Goal: Task Accomplishment & Management: Manage account settings

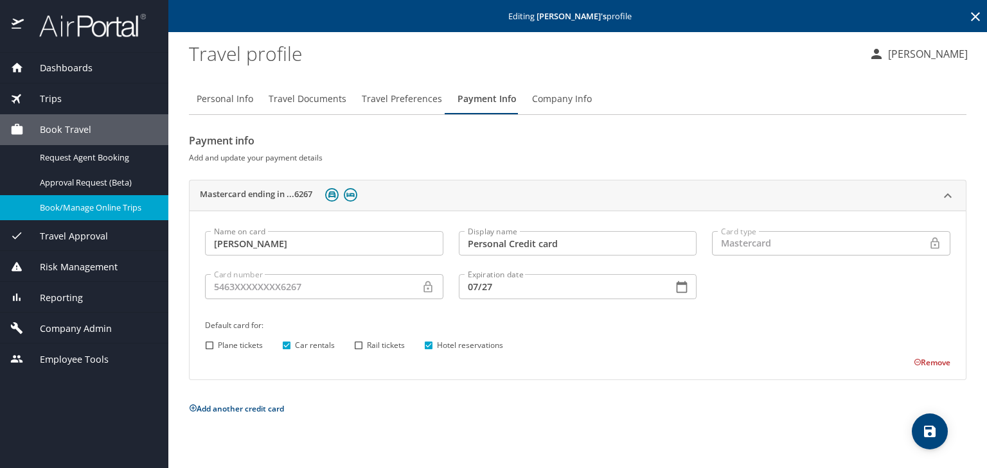
click at [123, 207] on span "Book/Manage Online Trips" at bounding box center [96, 208] width 113 height 12
click at [79, 324] on span "Company Admin" at bounding box center [68, 329] width 88 height 14
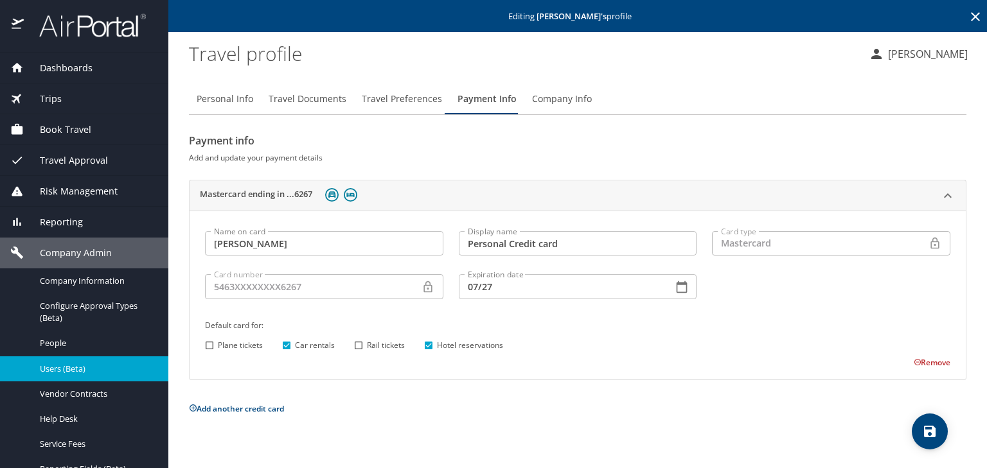
click at [75, 373] on span "Users (Beta)" at bounding box center [96, 369] width 113 height 12
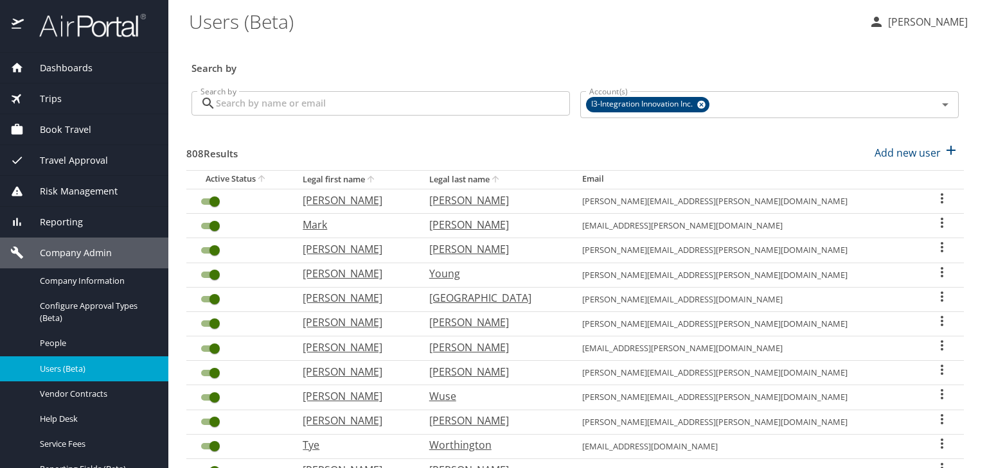
click at [283, 108] on input "Search by" at bounding box center [393, 103] width 354 height 24
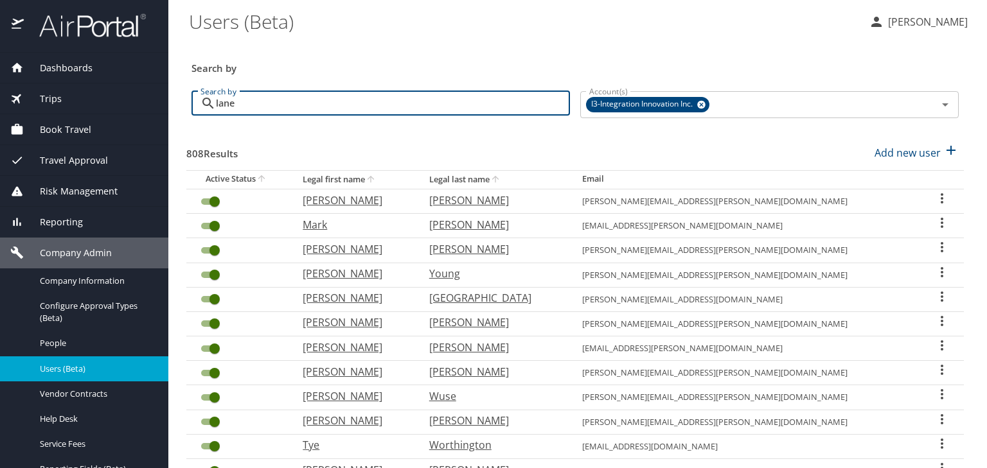
type input "lane"
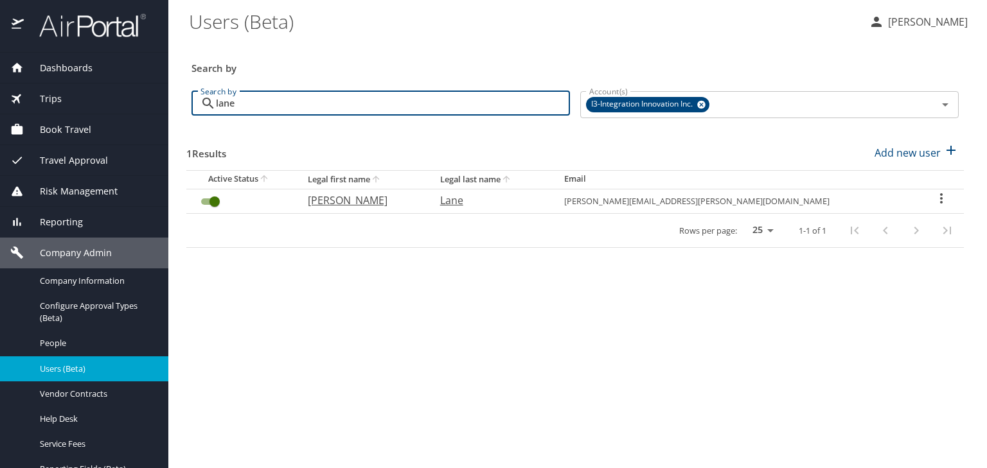
click at [934, 197] on icon "User Search Table" at bounding box center [941, 198] width 15 height 15
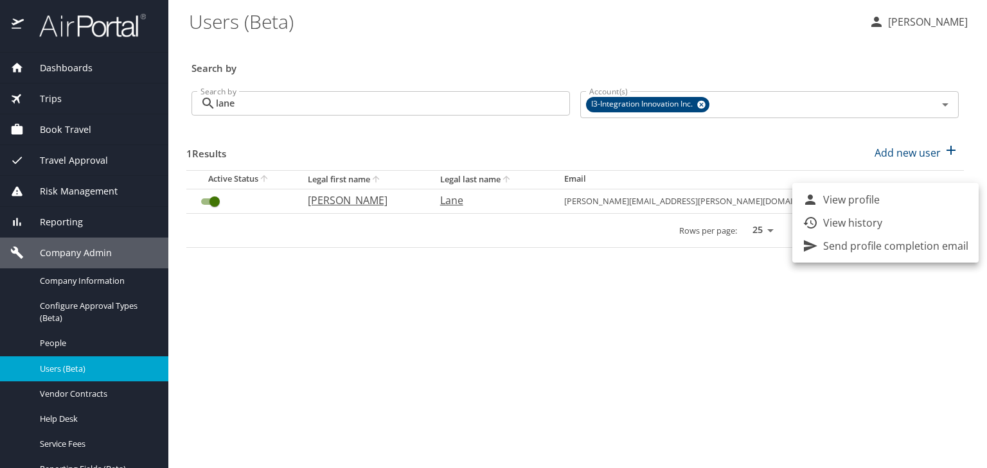
click at [893, 196] on li "View profile" at bounding box center [885, 199] width 186 height 23
select select "US"
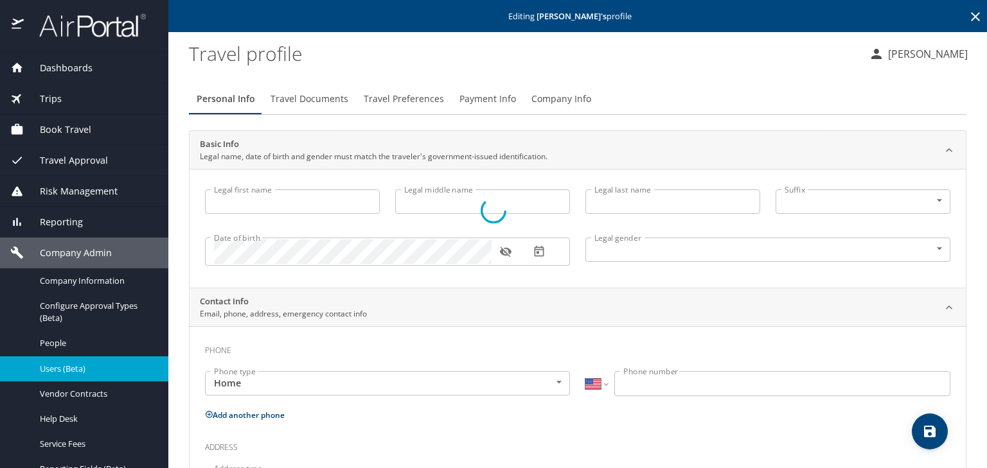
type input "Justin"
type input "Ryan"
type input "Lane"
type input "Male"
type input "United States of America"
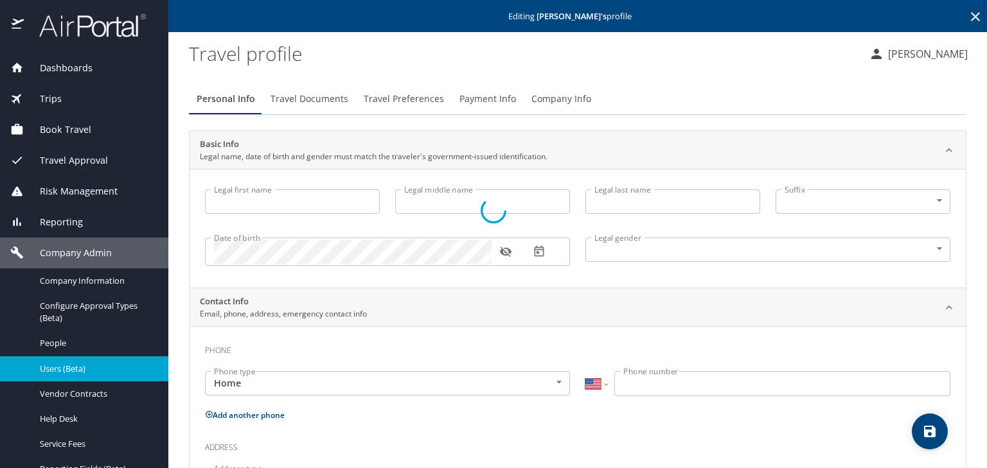
type input "Texas"
type input "United States of America"
select select "US"
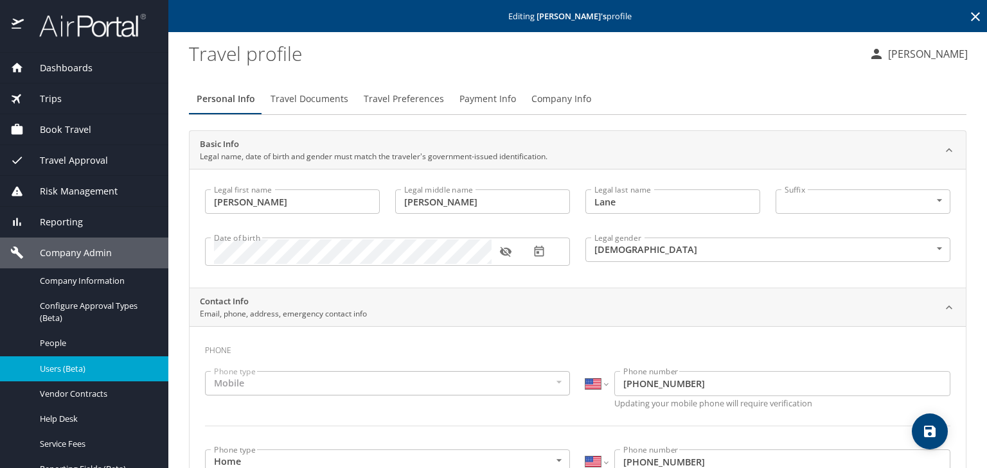
click at [409, 96] on span "Travel Preferences" at bounding box center [404, 99] width 80 height 16
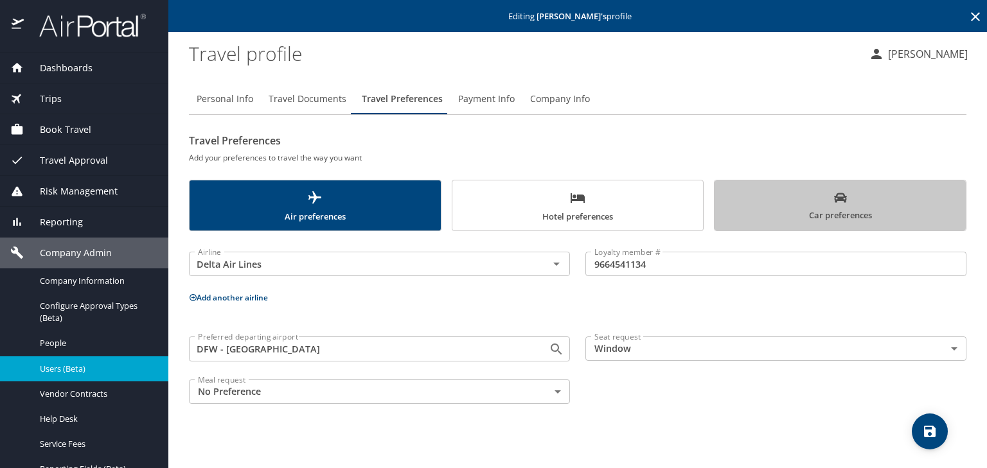
click at [873, 191] on span "Car preferences" at bounding box center [840, 206] width 236 height 31
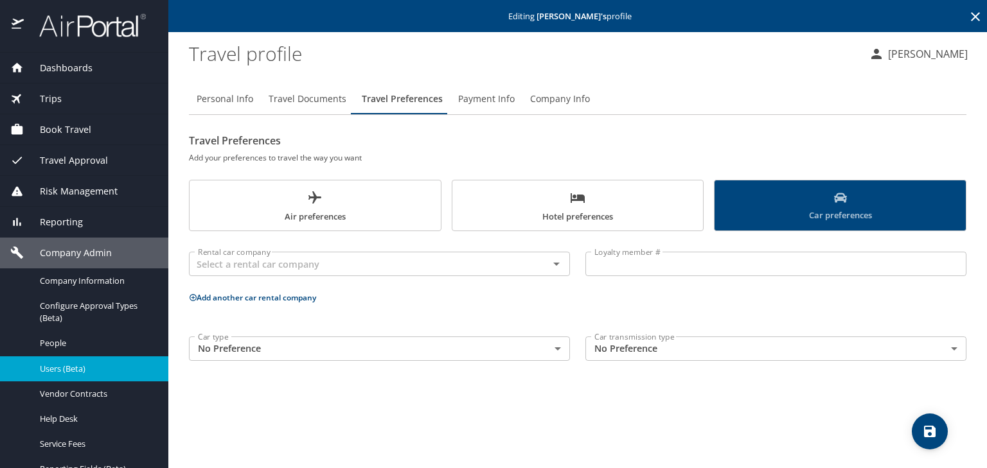
click at [873, 191] on span "Car preferences" at bounding box center [840, 206] width 236 height 31
click at [240, 93] on span "Personal Info" at bounding box center [225, 99] width 57 height 16
select select "US"
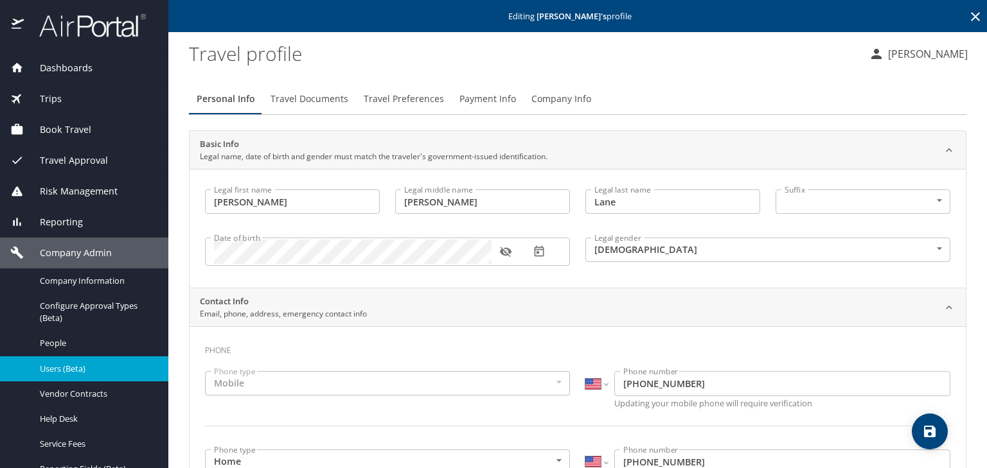
click at [112, 370] on span "Users (Beta)" at bounding box center [96, 369] width 113 height 12
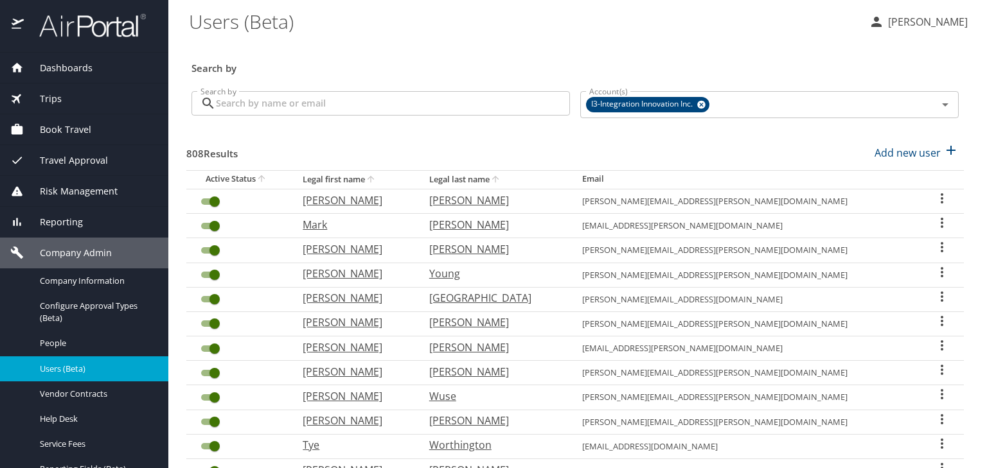
click at [348, 105] on input "Search by" at bounding box center [393, 103] width 354 height 24
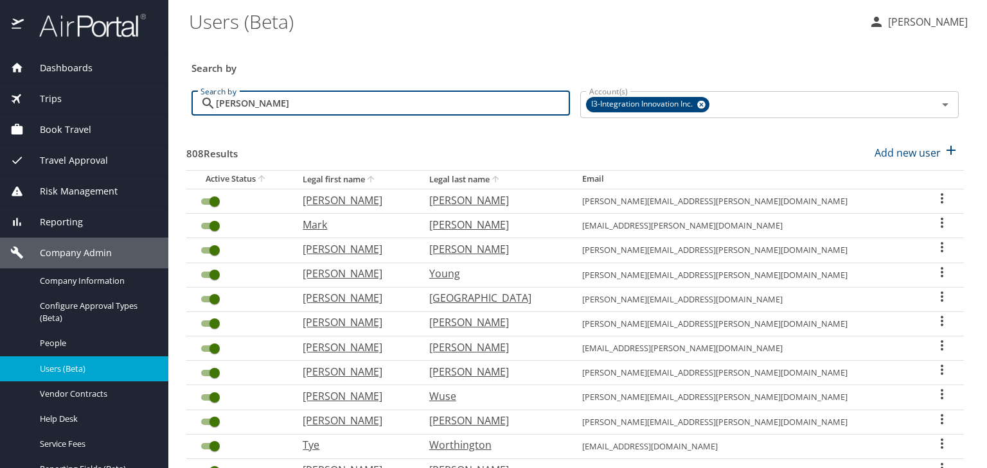
type input "bradley"
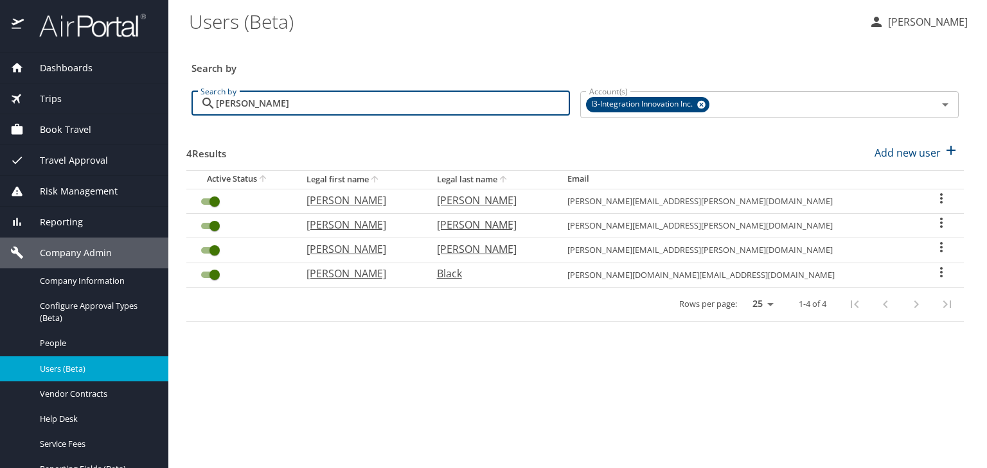
click at [934, 195] on icon "User Search Table" at bounding box center [941, 198] width 15 height 15
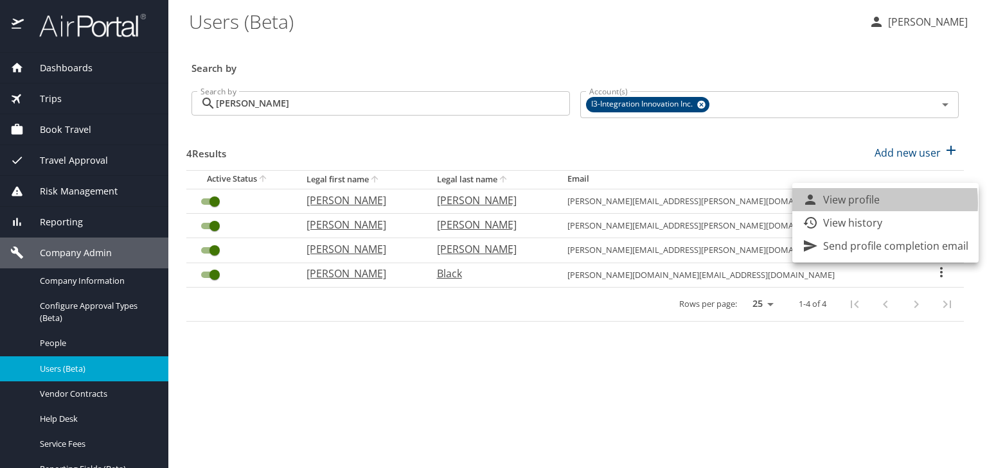
click at [850, 203] on p "View profile" at bounding box center [851, 199] width 57 height 15
select select "US"
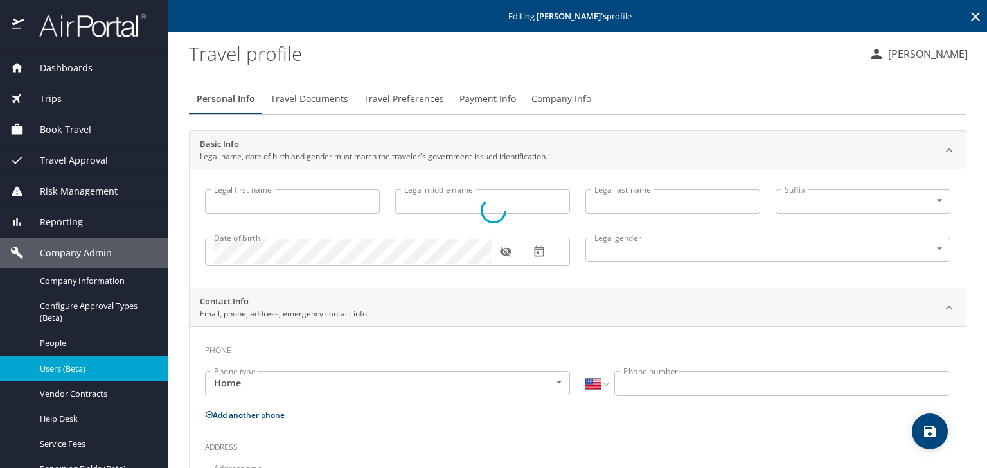
type input "Bradley"
type input "Eugene"
type input "Nelson"
type input "Male"
type input "Stacey"
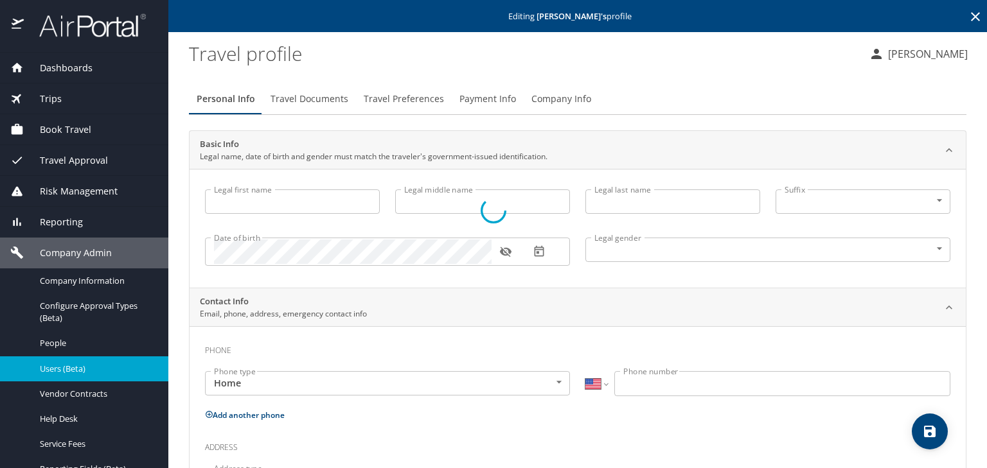
type input "Nelson"
select select "UG"
type input "5207476"
type input "United States of America"
type input "Alabama"
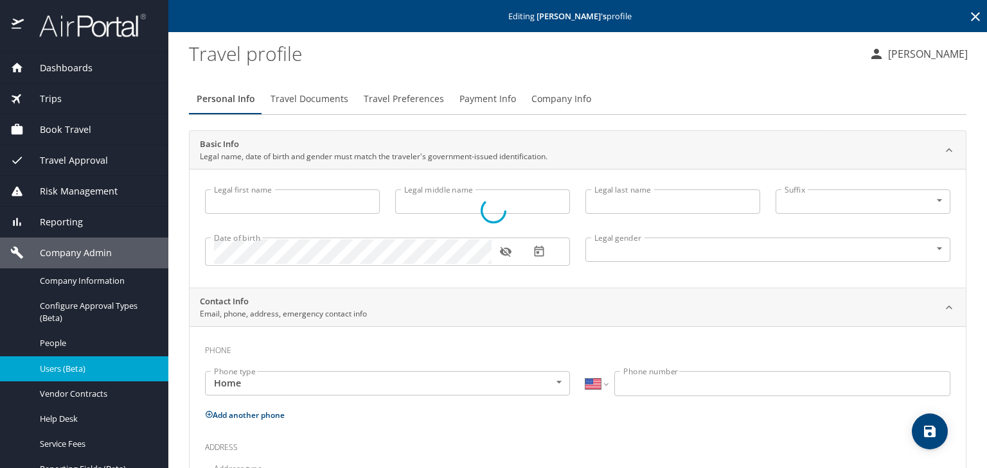
type input "United States of America"
type input "Alabama"
select select "US"
select select "UG"
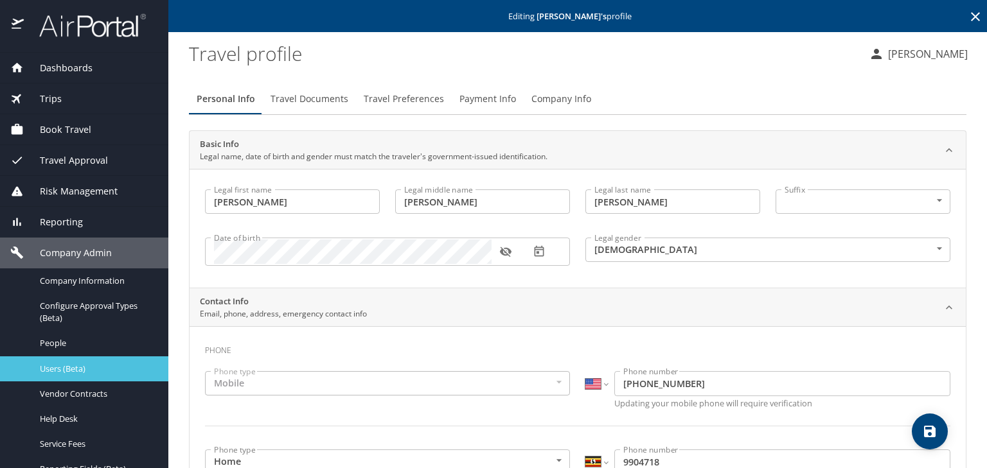
click at [73, 364] on span "Users (Beta)" at bounding box center [96, 369] width 113 height 12
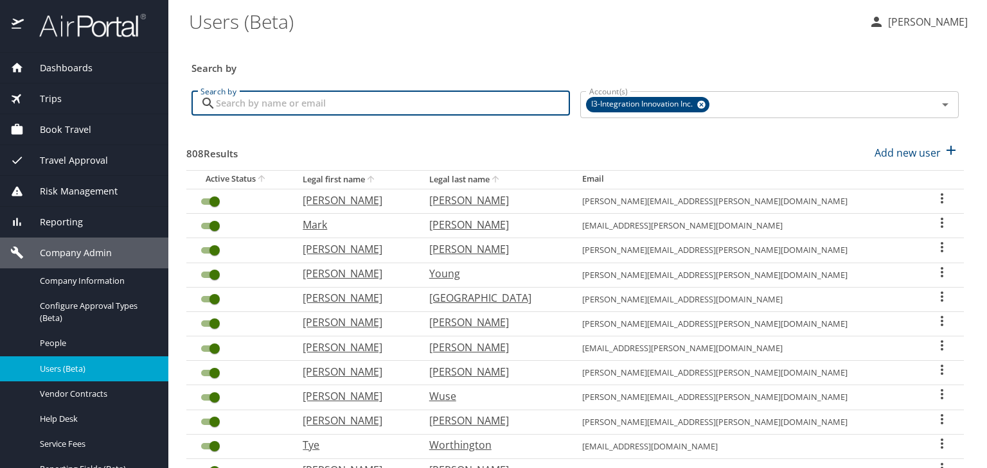
click at [430, 105] on input "Search by" at bounding box center [393, 103] width 354 height 24
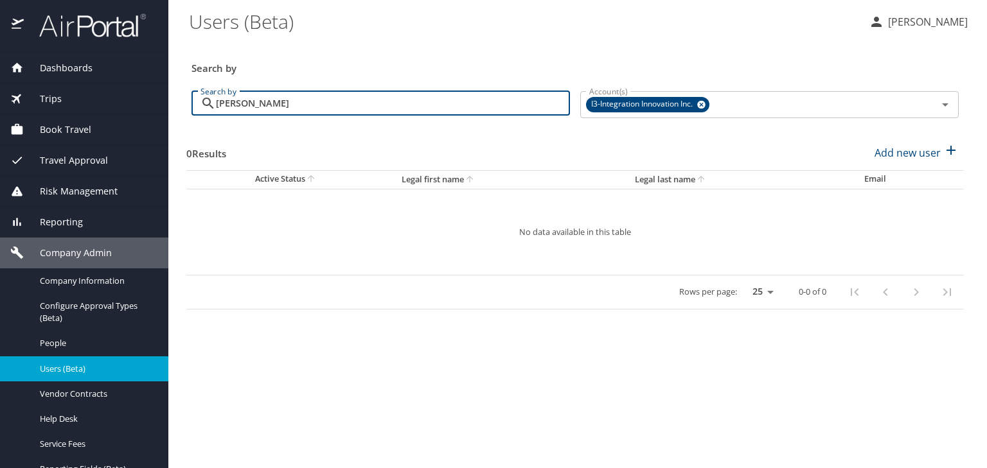
drag, startPoint x: 308, startPoint y: 103, endPoint x: 185, endPoint y: 114, distance: 123.9
click at [185, 114] on main "Users (Beta) Lori Allen Search by Search by michael bradley Search by Account(s…" at bounding box center [577, 234] width 819 height 468
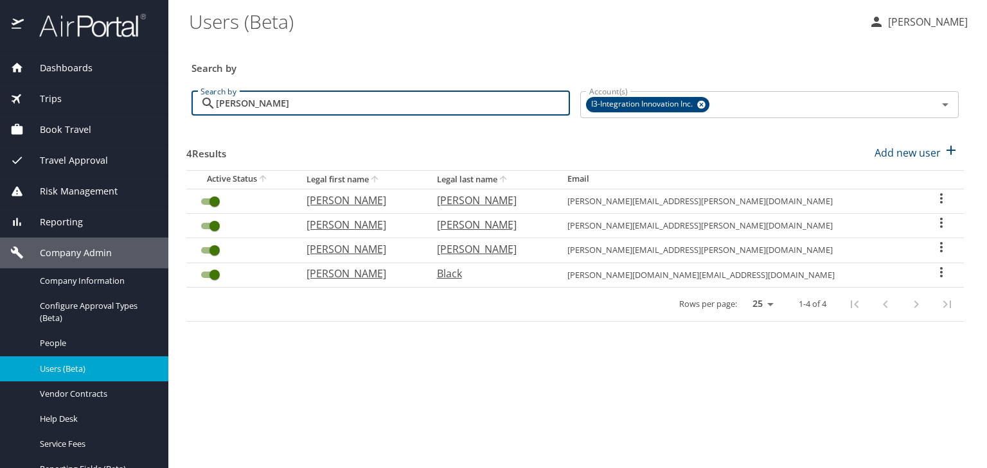
drag, startPoint x: 261, startPoint y: 103, endPoint x: 231, endPoint y: 83, distance: 36.2
click at [196, 96] on div "bradley Search by" at bounding box center [380, 103] width 378 height 24
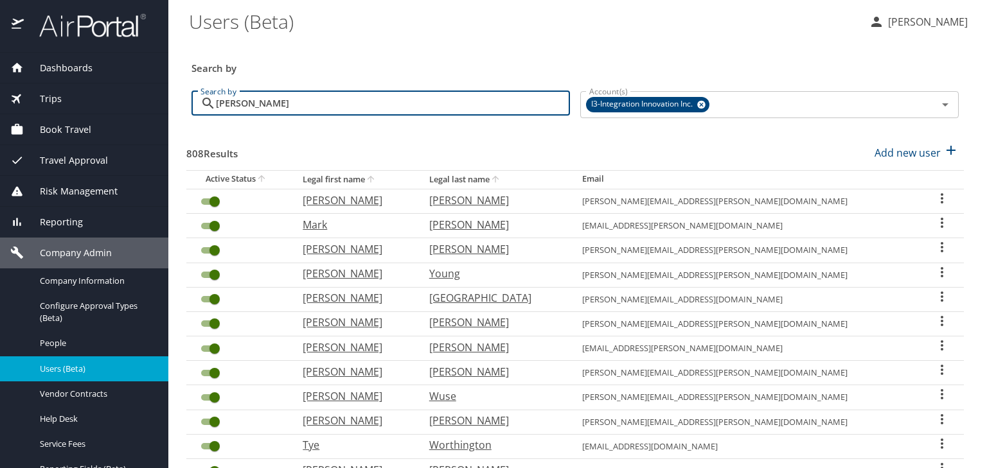
type input "parker"
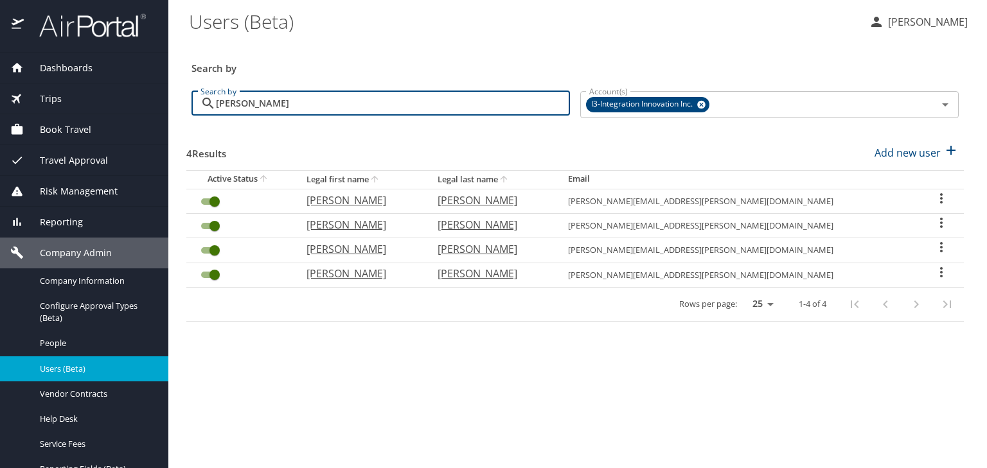
click at [934, 220] on icon "User Search Table" at bounding box center [941, 222] width 15 height 15
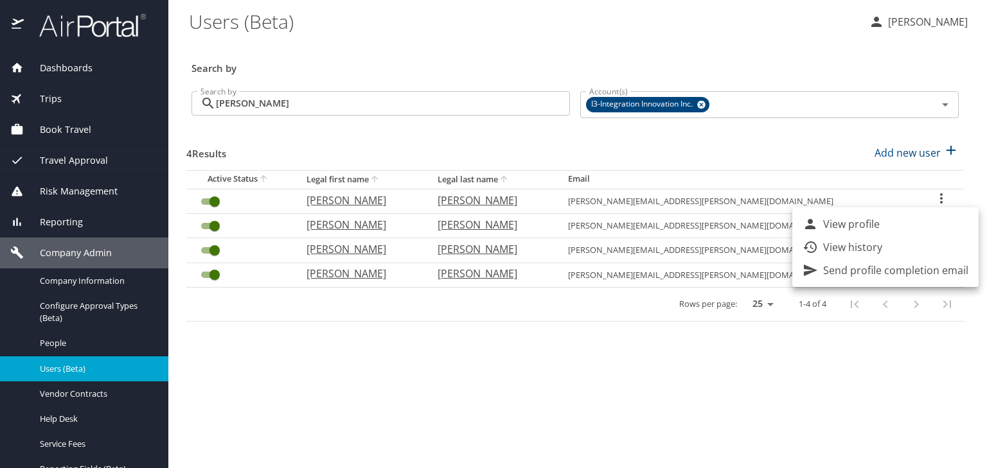
click at [860, 221] on p "View profile" at bounding box center [851, 224] width 57 height 15
select select "US"
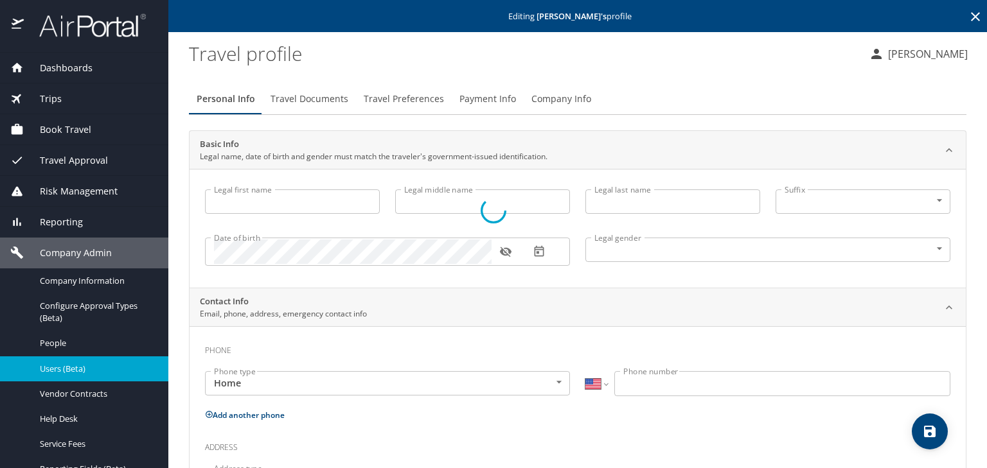
type input "Michael"
type input "Anthony"
type input "Parker"
type input "Male"
type input "Janice"
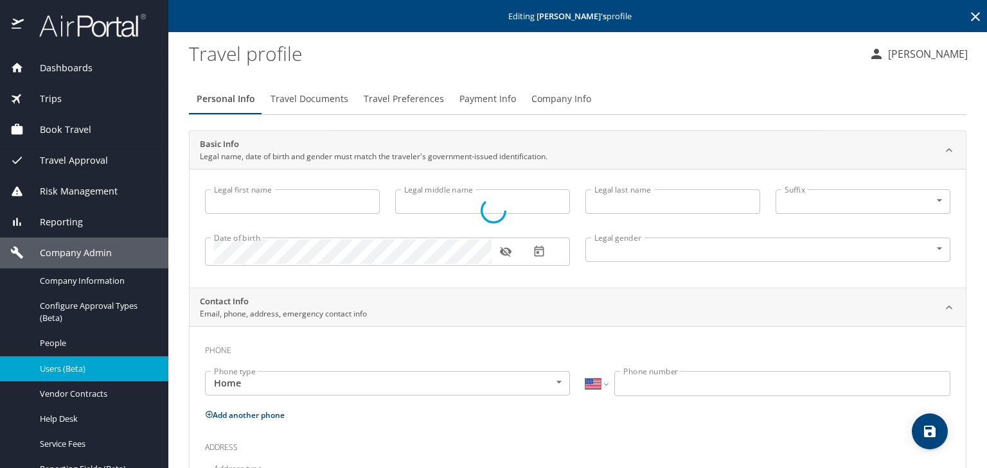
type input "Parker"
select select "BE"
type input "053 74 77 12"
select select "US"
select select "BE"
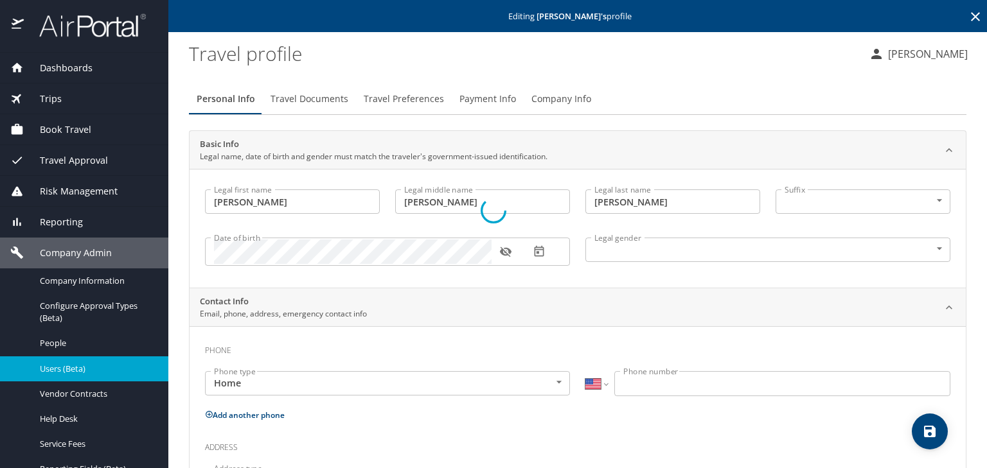
select select "BE"
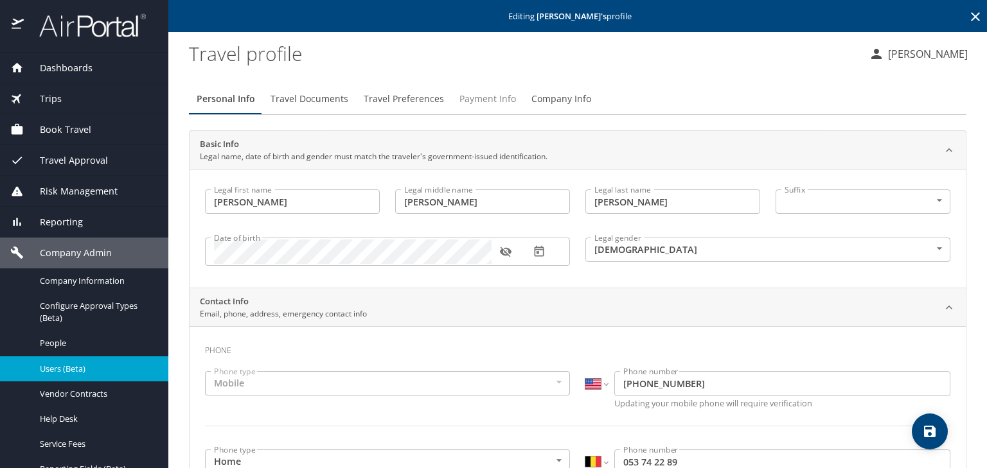
click at [480, 102] on span "Payment Info" at bounding box center [487, 99] width 57 height 16
